Goal: Task Accomplishment & Management: Manage account settings

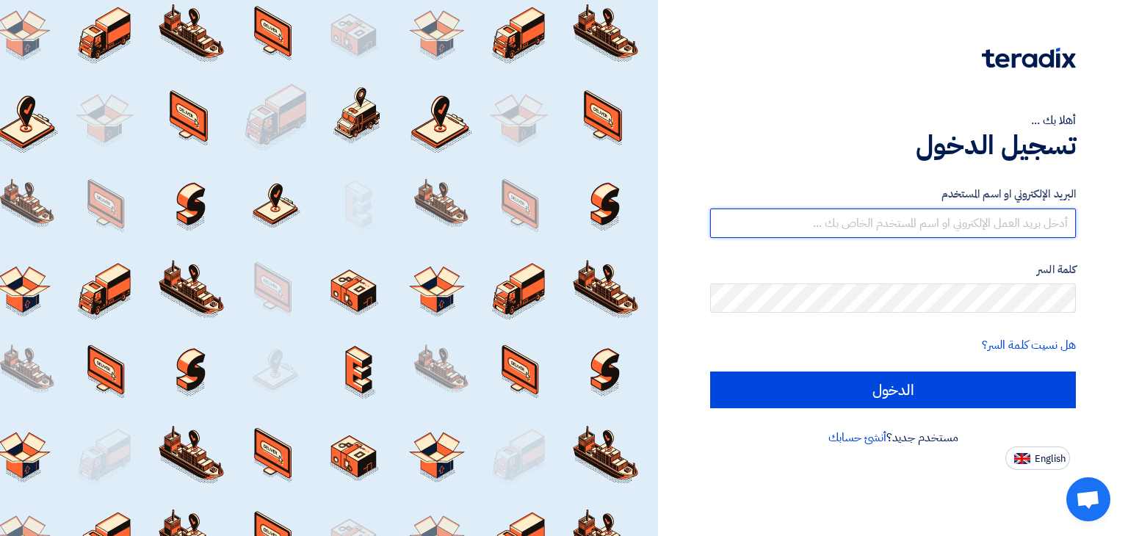
click at [986, 222] on input "text" at bounding box center [893, 223] width 366 height 29
click at [985, 222] on input "text" at bounding box center [893, 223] width 366 height 29
type input "ة"
type input "[EMAIL_ADDRESS][DOMAIN_NAME]"
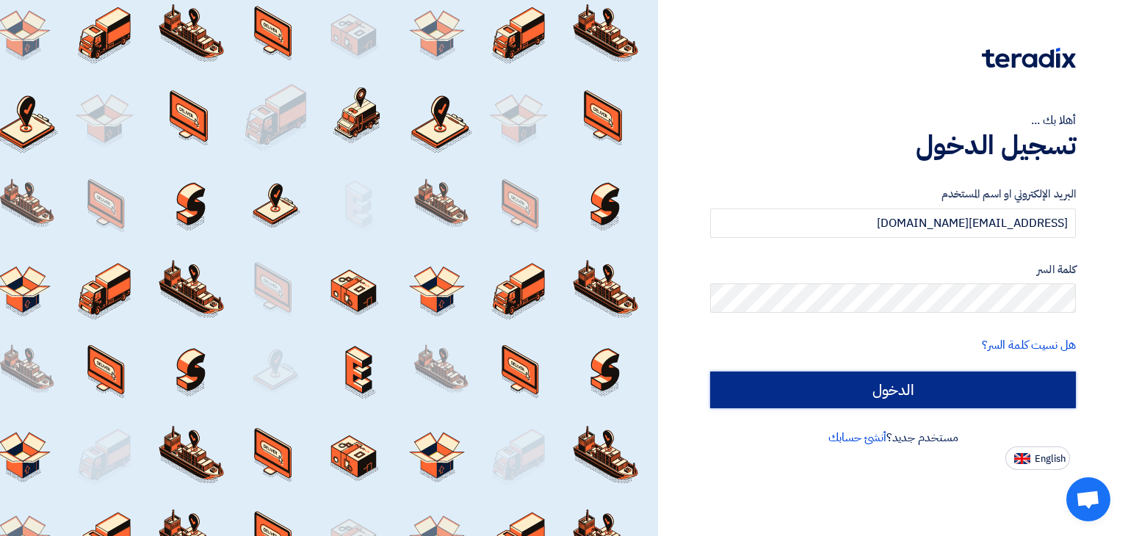
click at [907, 391] on input "الدخول" at bounding box center [893, 390] width 366 height 37
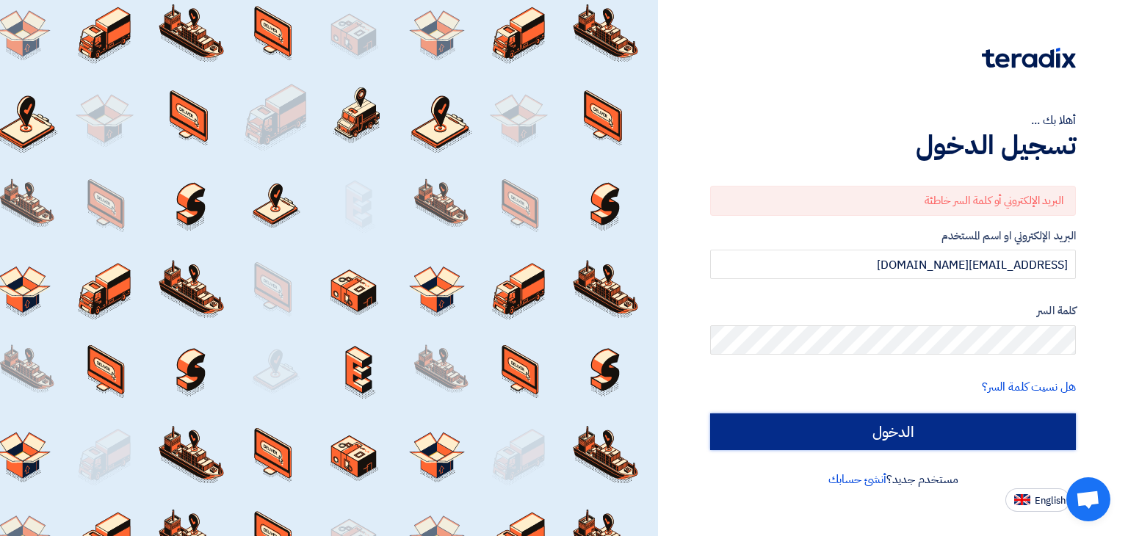
click at [958, 435] on input "الدخول" at bounding box center [893, 432] width 366 height 37
type input "Sign in"
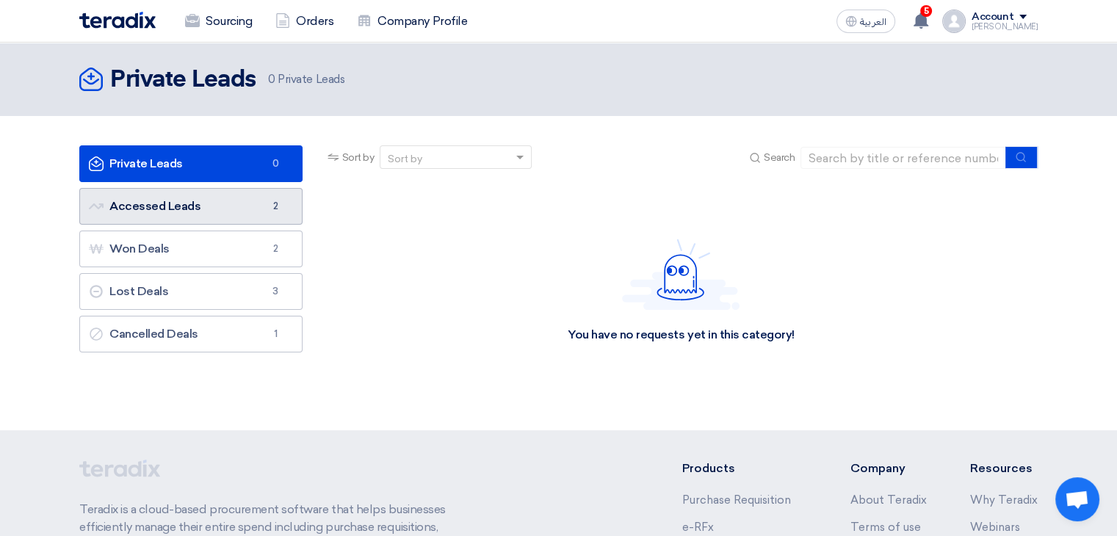
click at [220, 216] on link "Accessed Leads Accessed Leads 2" at bounding box center [190, 206] width 223 height 37
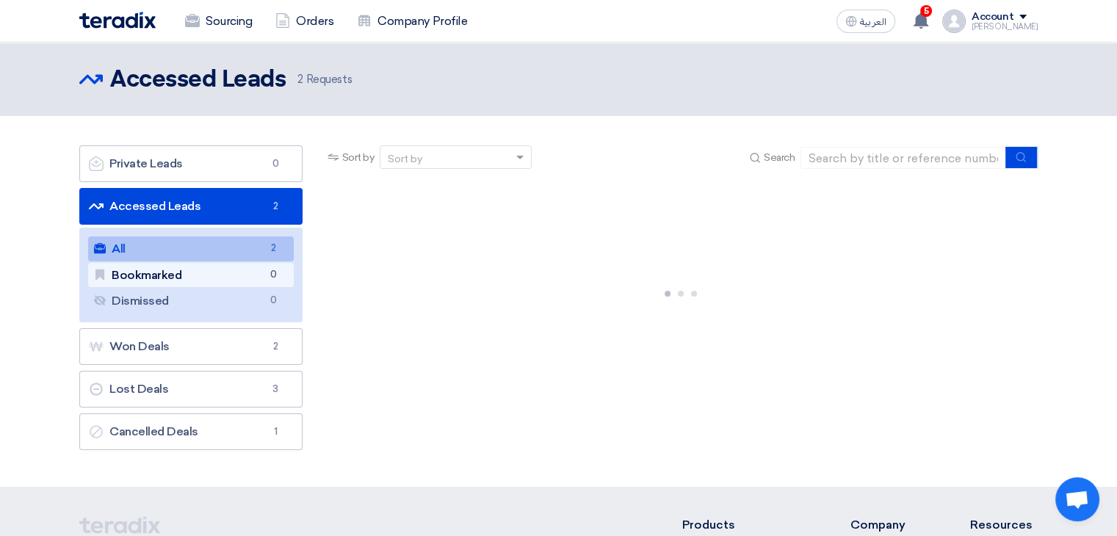
click at [194, 273] on link "Bookmarked Bookmarked 0" at bounding box center [191, 275] width 206 height 25
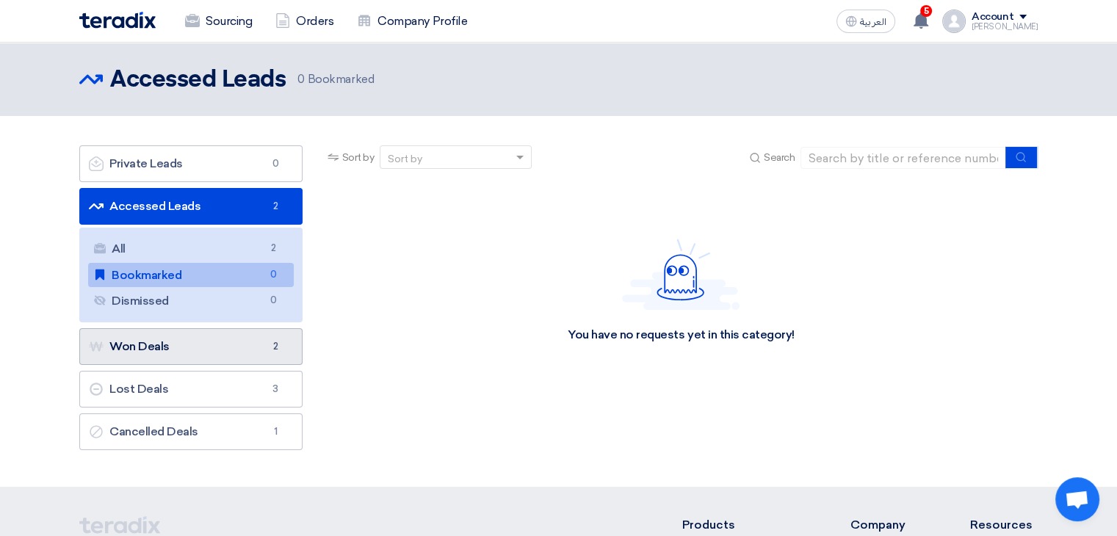
click at [165, 359] on link "Won Deals Won Deals 2" at bounding box center [190, 346] width 223 height 37
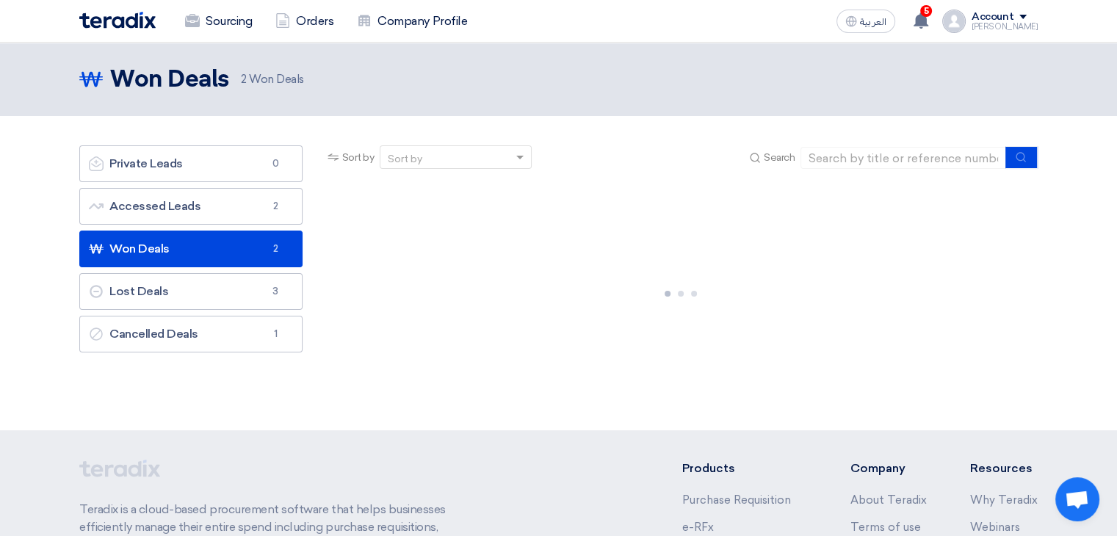
click at [176, 253] on link "Won Deals Won Deals 2" at bounding box center [190, 249] width 223 height 37
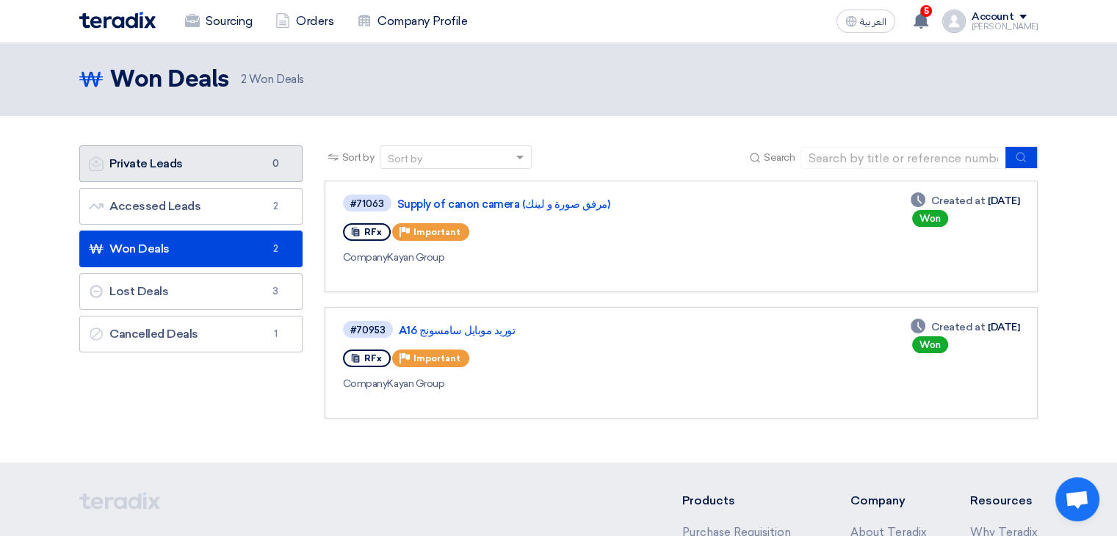
click at [170, 162] on link "Private Leads Private Leads 0" at bounding box center [190, 163] width 223 height 37
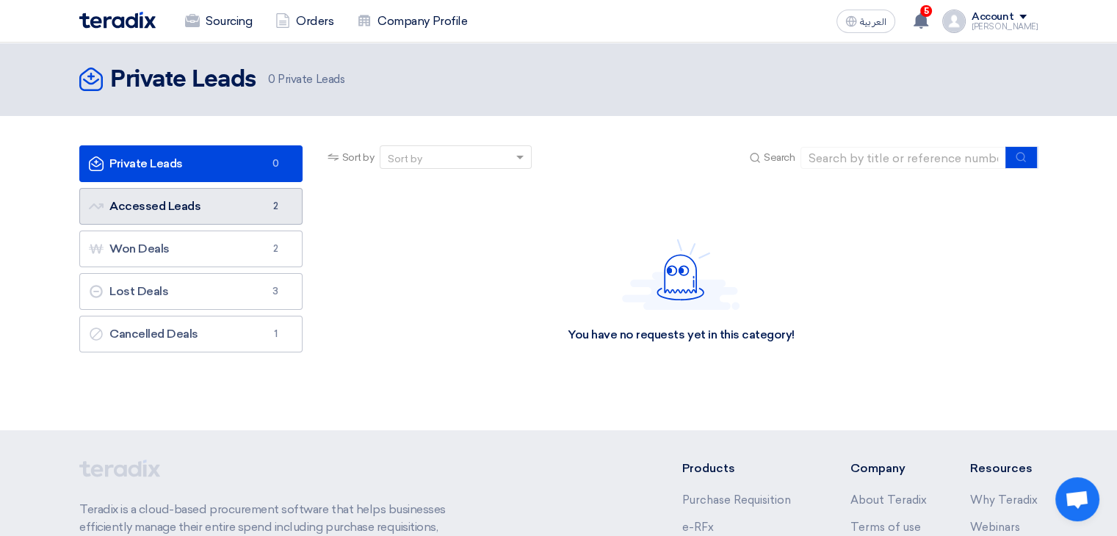
click at [172, 199] on link "Accessed Leads Accessed Leads 2" at bounding box center [190, 206] width 223 height 37
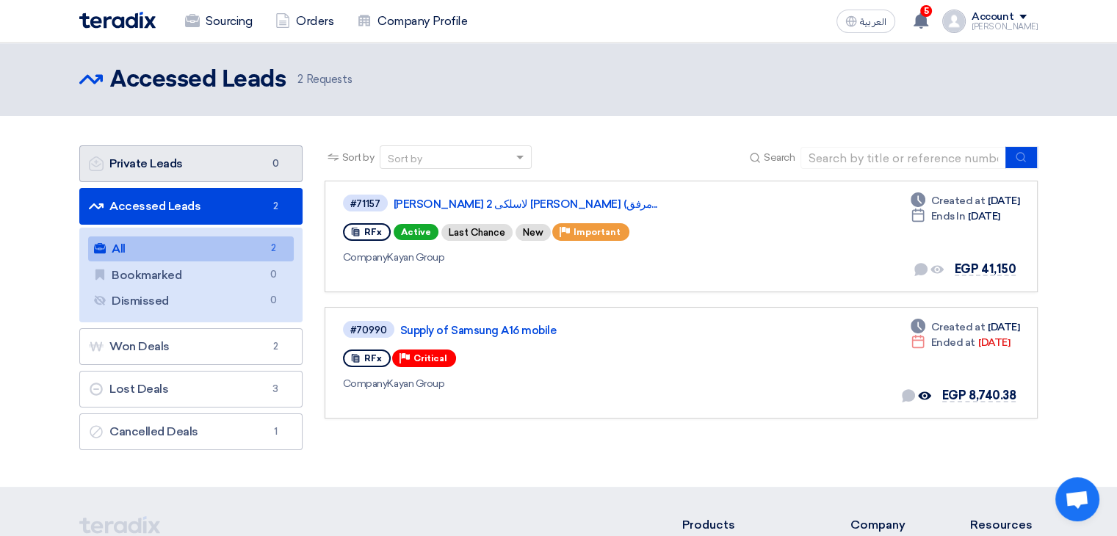
click at [178, 160] on link "Private Leads Private Leads 0" at bounding box center [190, 163] width 223 height 37
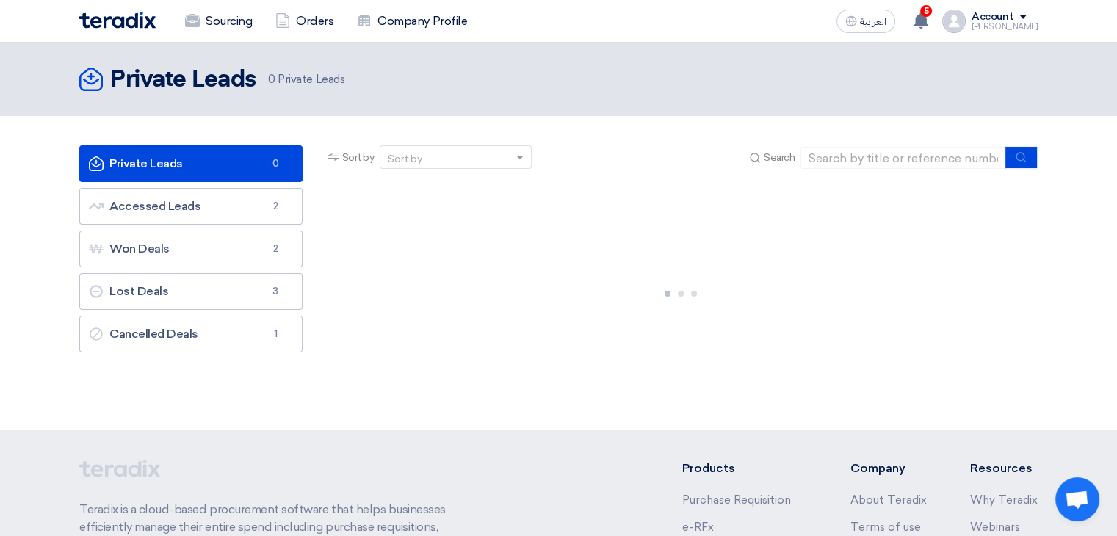
click at [182, 227] on ul "Private Leads Private Leads 0 Accessed Leads Accessed Leads 2 Won Deals Won Dea…" at bounding box center [190, 248] width 223 height 207
click at [182, 201] on link "Accessed Leads Accessed Leads 2" at bounding box center [190, 206] width 223 height 37
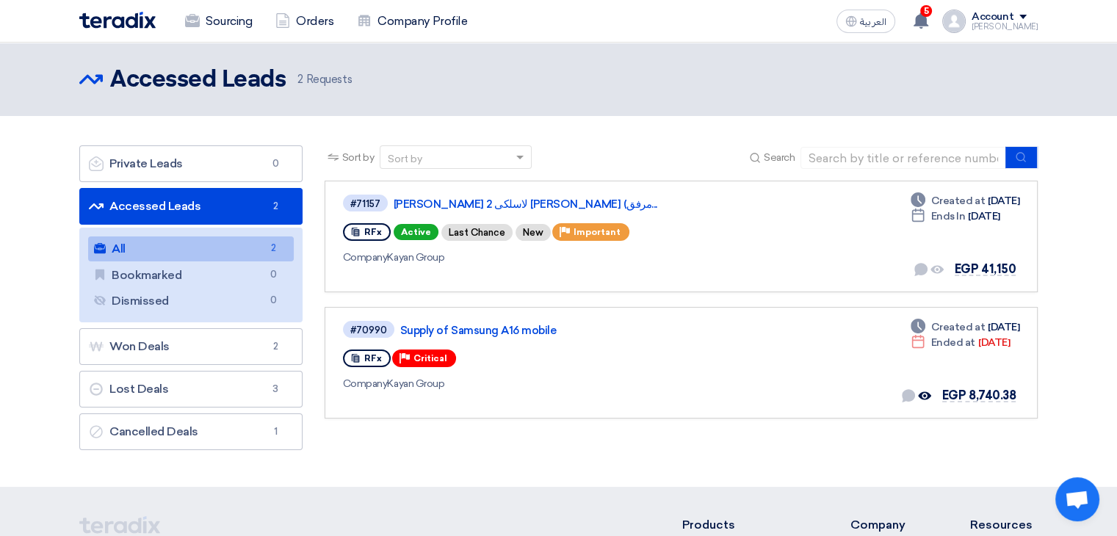
click at [521, 161] on span at bounding box center [522, 157] width 18 height 15
click at [615, 145] on section "Private Leads Private Leads 0 Accessed Leads Accessed Leads 2 All All 2 Bookmar…" at bounding box center [558, 301] width 1117 height 371
click at [181, 344] on link "Won Deals Won Deals 2" at bounding box center [190, 346] width 223 height 37
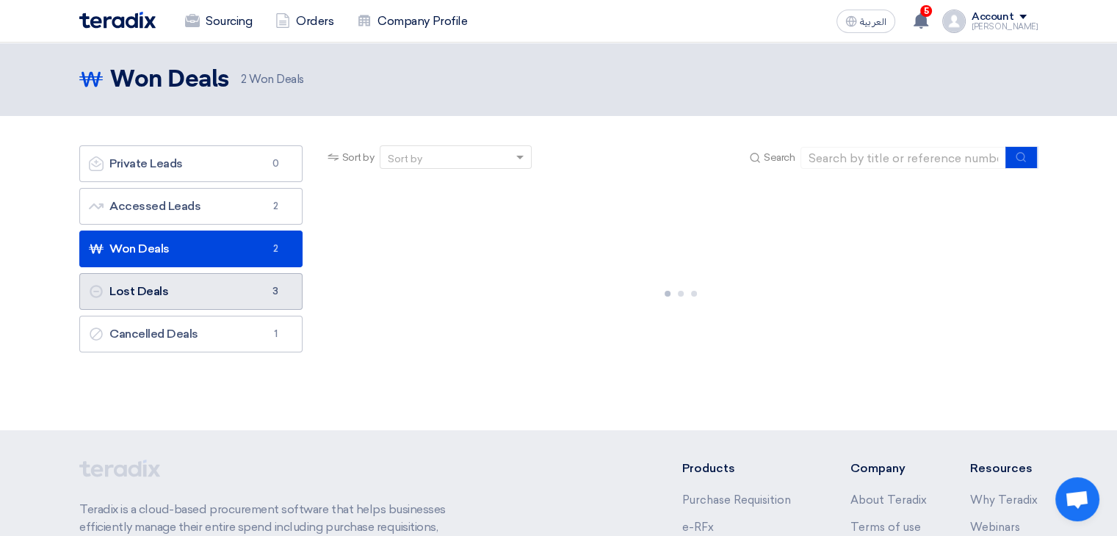
click at [201, 294] on link "Lost Deals Lost Deals 3" at bounding box center [190, 291] width 223 height 37
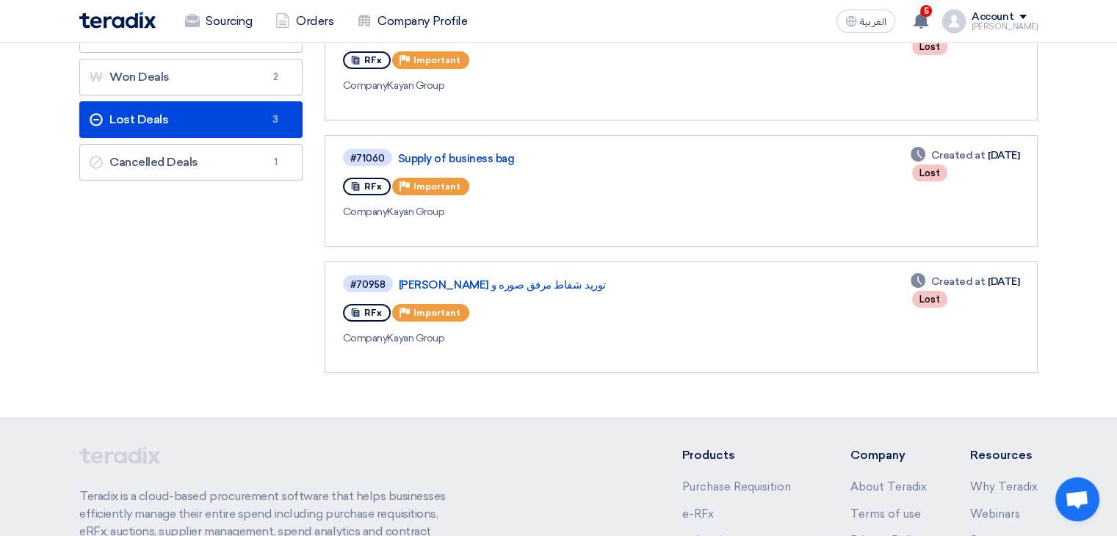
scroll to position [147, 0]
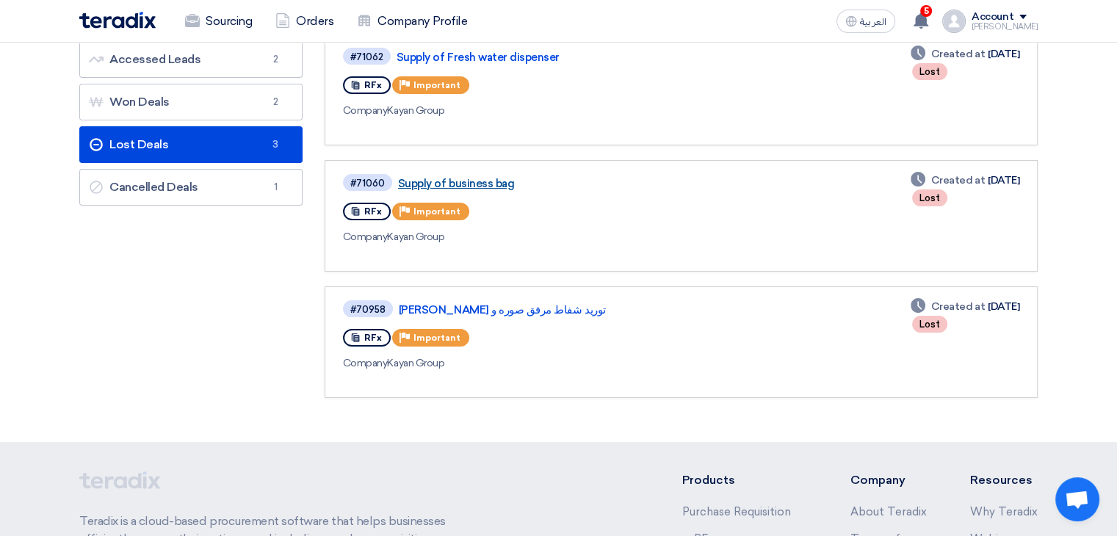
click at [496, 184] on link "Supply of business bag" at bounding box center [581, 183] width 367 height 13
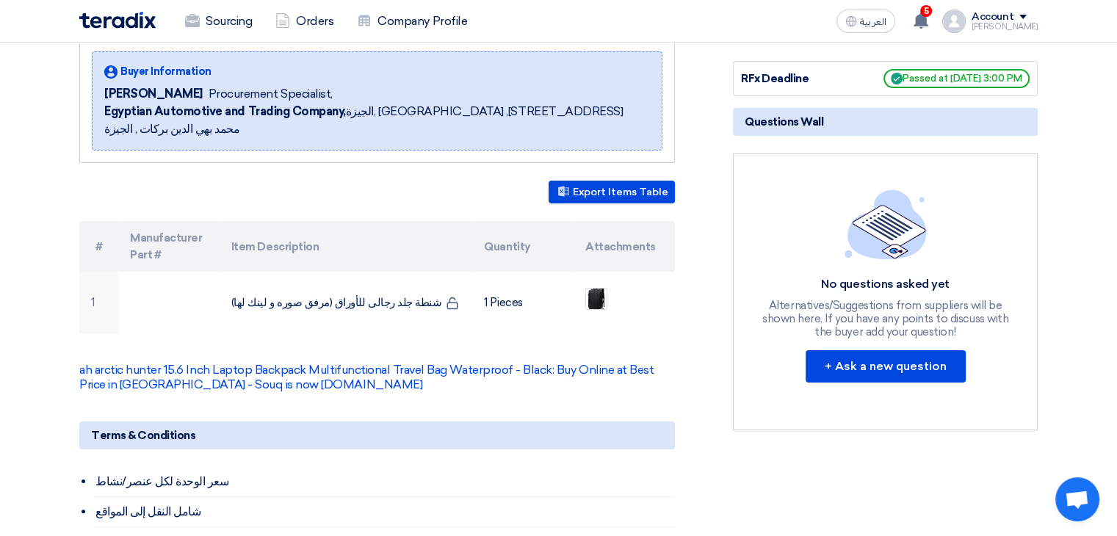
scroll to position [220, 0]
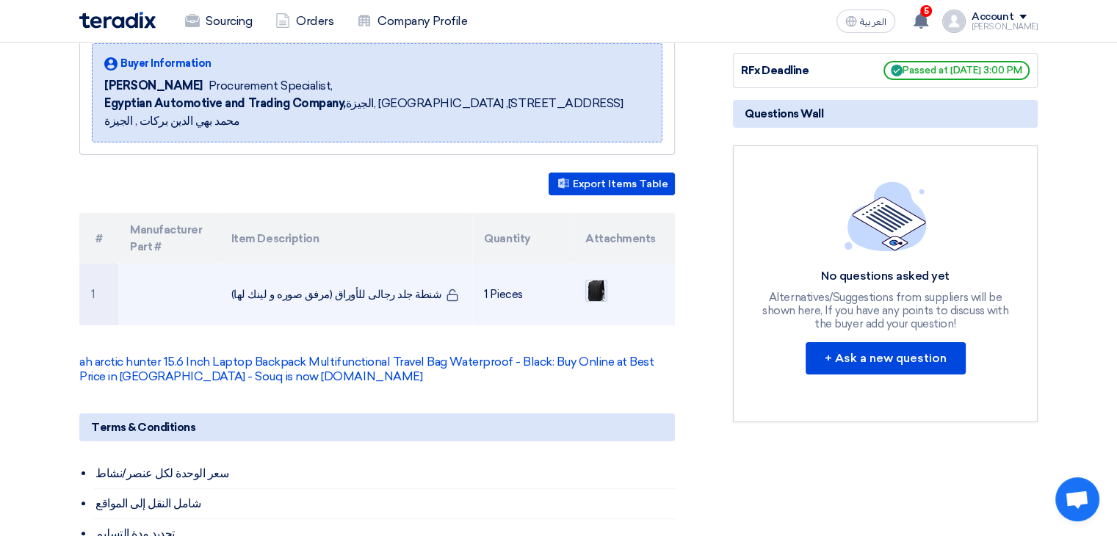
click at [599, 277] on img at bounding box center [596, 291] width 21 height 29
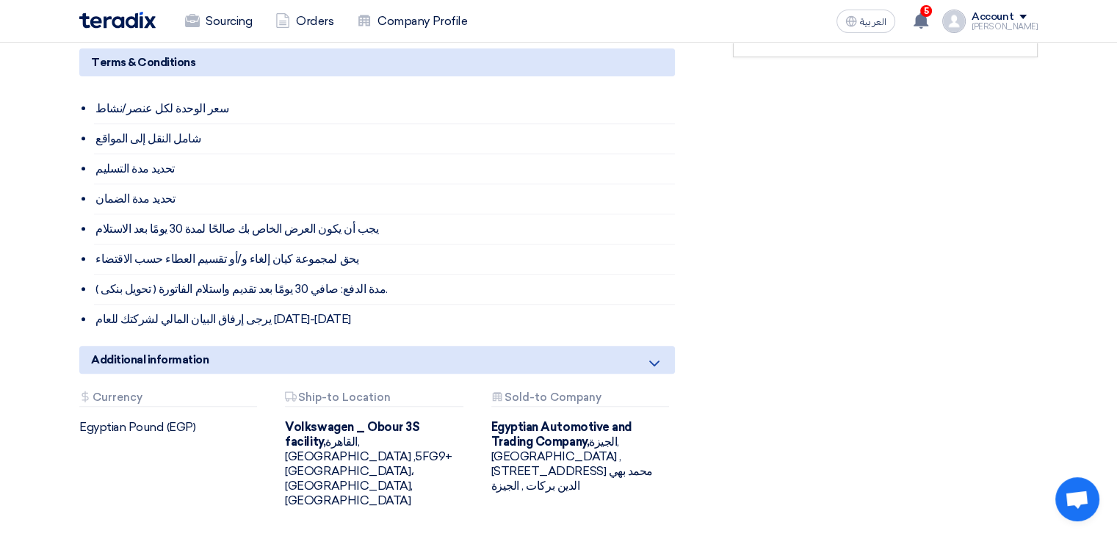
scroll to position [147, 0]
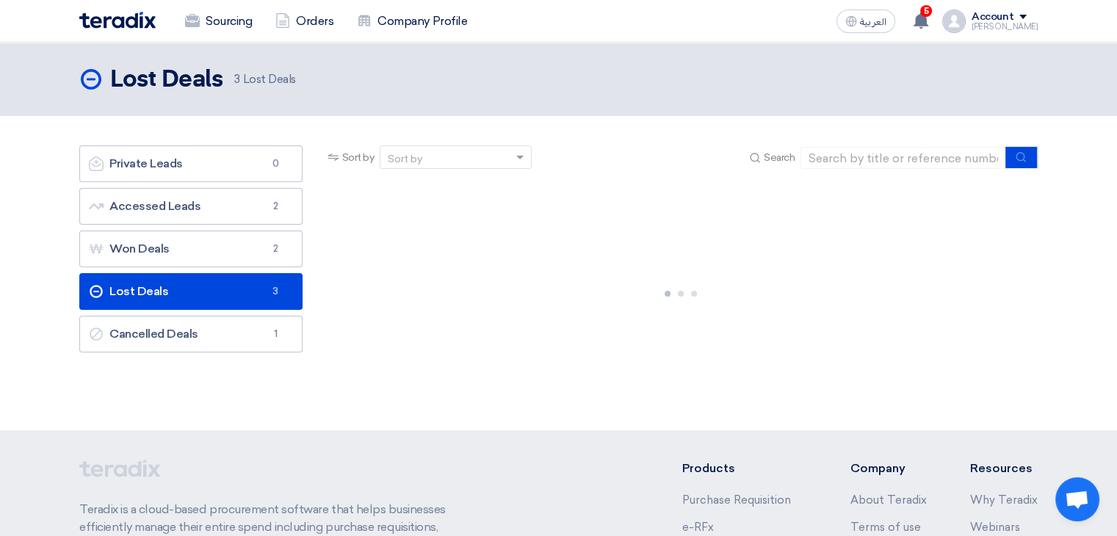
click at [235, 283] on link "Lost Deals Lost Deals 3" at bounding box center [190, 291] width 223 height 37
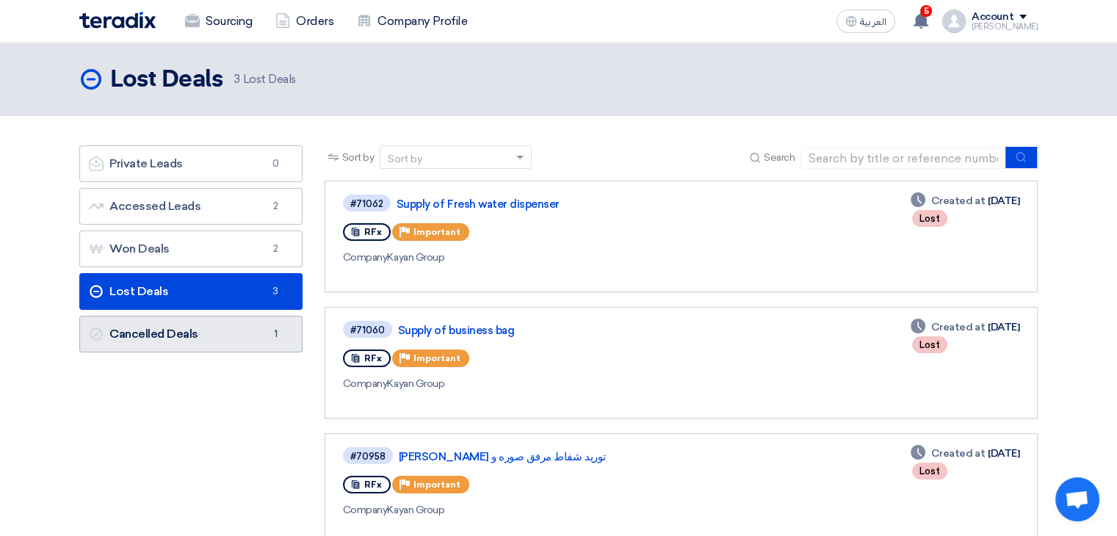
click at [248, 336] on link "Cancelled Deals Cancelled Deals 1" at bounding box center [190, 334] width 223 height 37
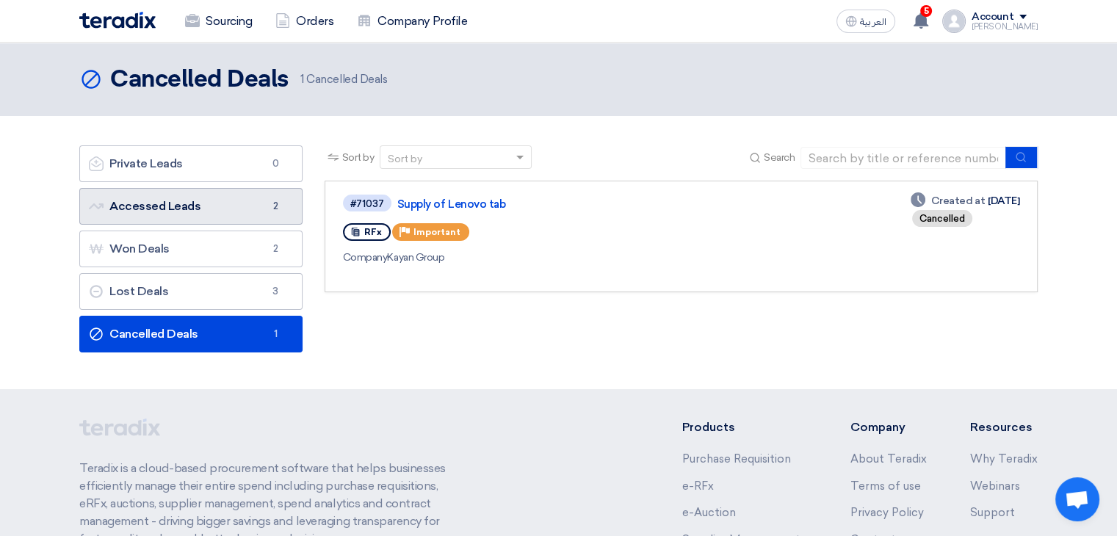
click at [139, 204] on link "Accessed Leads Accessed Leads 2" at bounding box center [190, 206] width 223 height 37
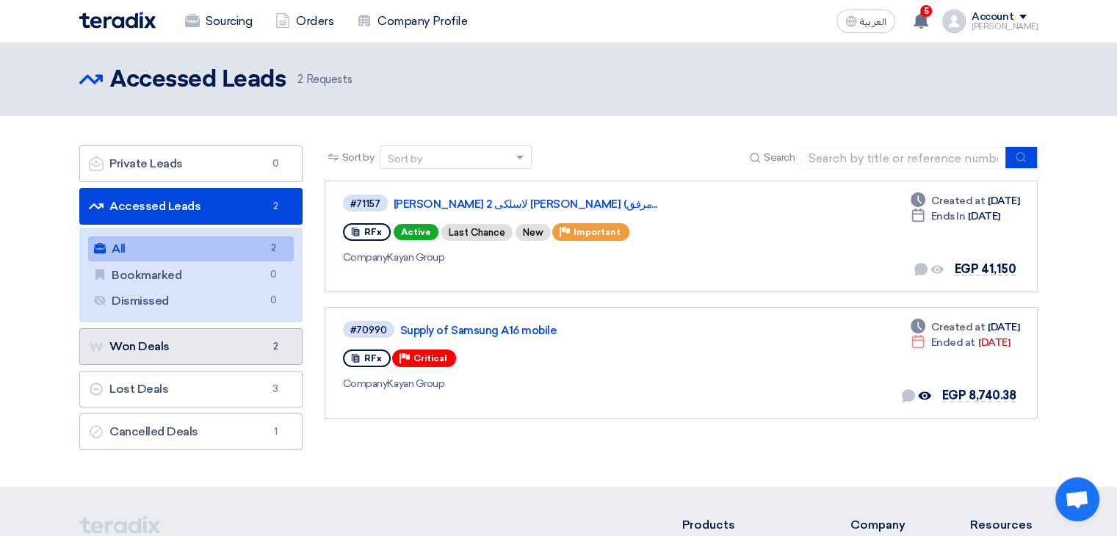
click at [184, 343] on link "Won Deals Won Deals 2" at bounding box center [190, 346] width 223 height 37
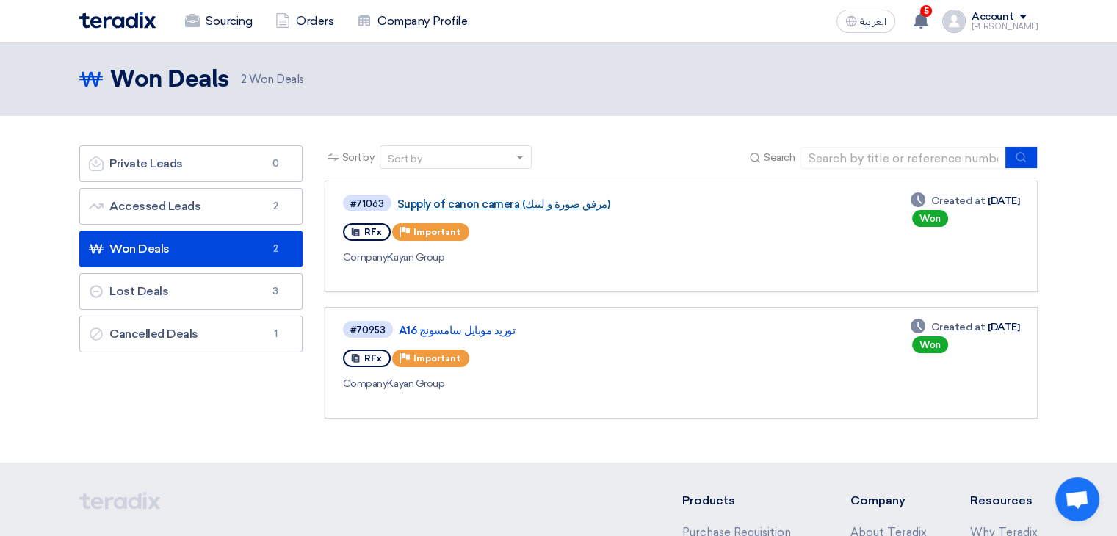
click at [482, 200] on link "Supply of canon camera (مرفق صورة و لينك)" at bounding box center [580, 204] width 367 height 13
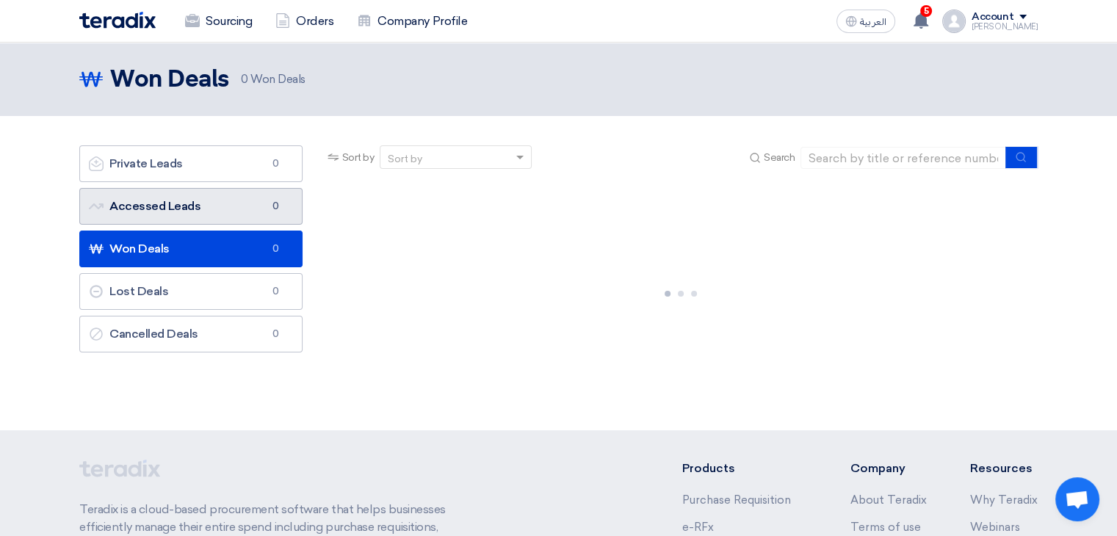
click at [170, 201] on link "Accessed Leads Accessed Leads 0" at bounding box center [190, 206] width 223 height 37
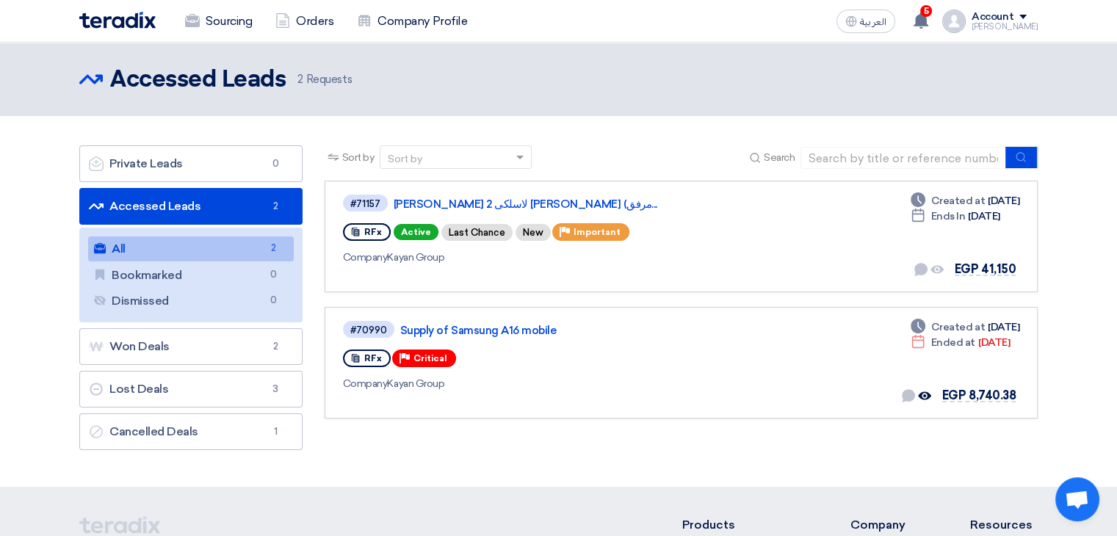
click at [133, 20] on img at bounding box center [117, 20] width 76 height 17
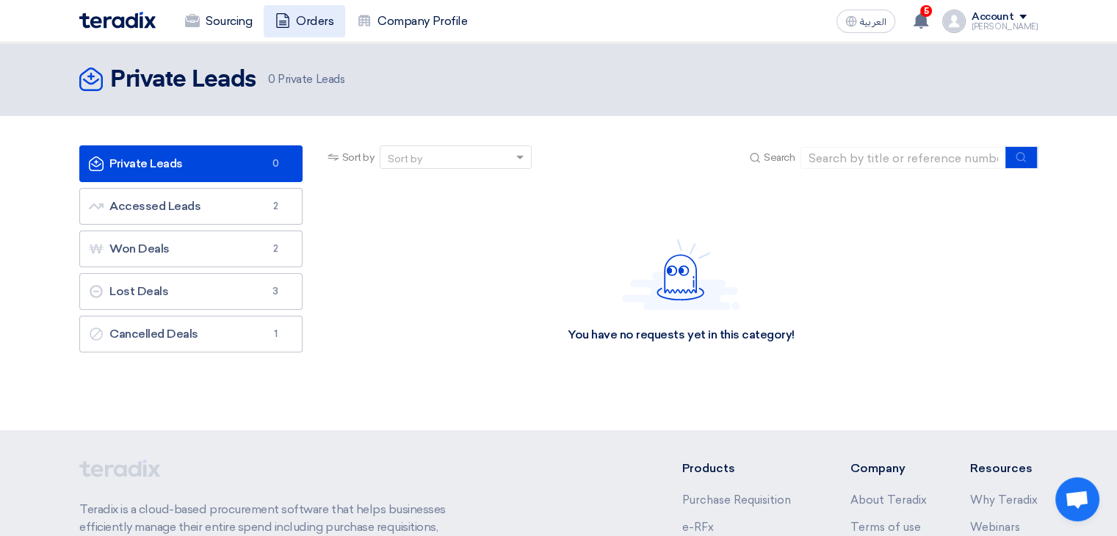
click at [306, 24] on link "Orders" at bounding box center [305, 21] width 82 height 32
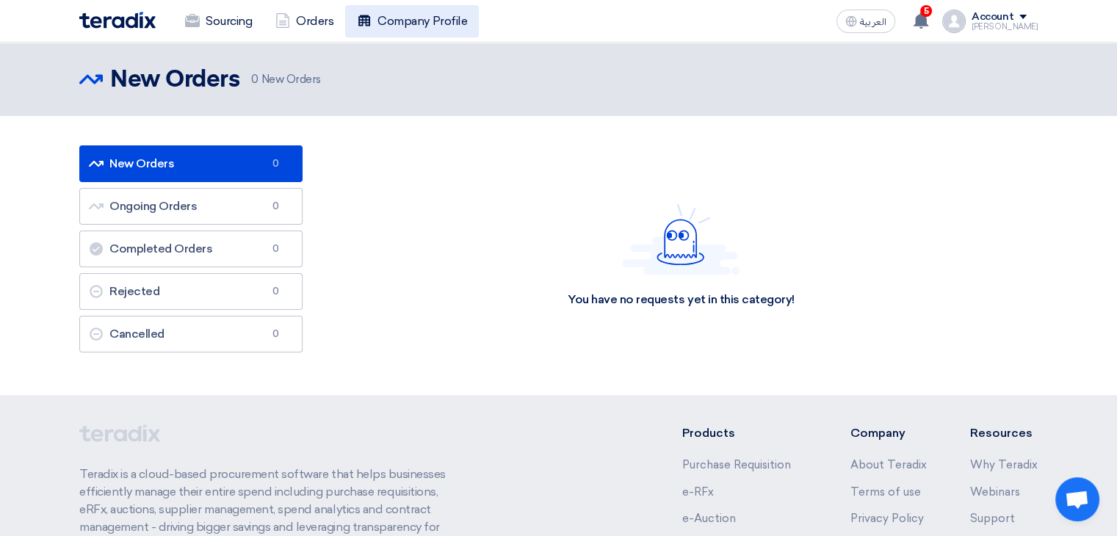
click at [381, 15] on link "Company Profile" at bounding box center [412, 21] width 134 height 32
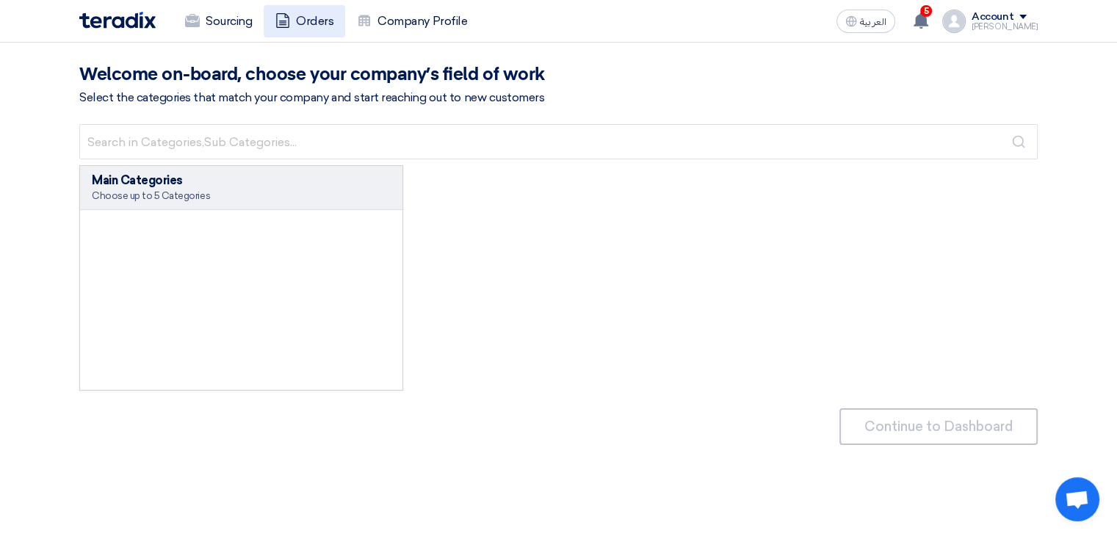
click at [315, 29] on link "Orders" at bounding box center [305, 21] width 82 height 32
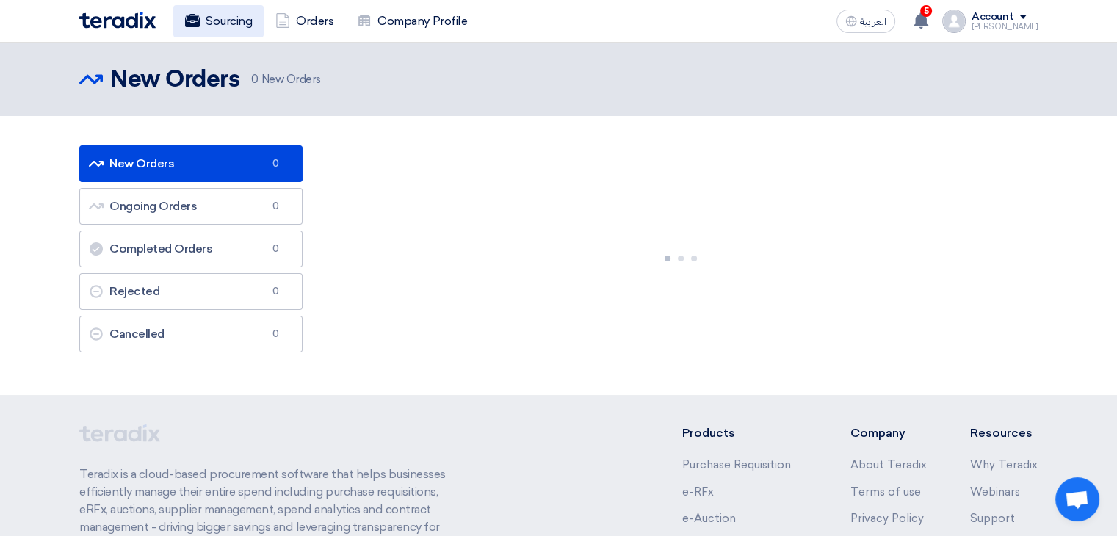
click at [261, 21] on link "Sourcing" at bounding box center [218, 21] width 90 height 32
